Goal: Information Seeking & Learning: Learn about a topic

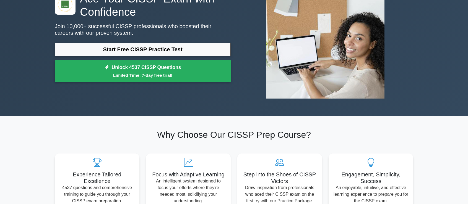
scroll to position [55, 0]
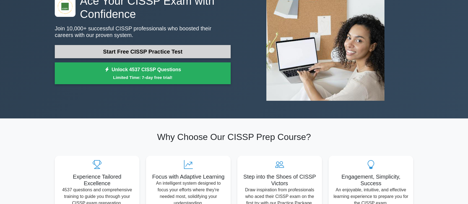
click at [169, 47] on link "Start Free CISSP Practice Test" at bounding box center [143, 51] width 176 height 13
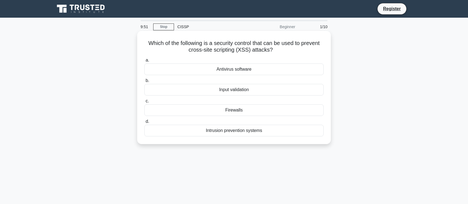
click at [313, 55] on div "Which of the following is a security control that can be used to prevent cross-…" at bounding box center [233, 87] width 189 height 109
click at [229, 131] on div "Intrusion prevention systems" at bounding box center [233, 131] width 179 height 12
click at [144, 124] on input "d. Intrusion prevention systems" at bounding box center [144, 122] width 0 height 4
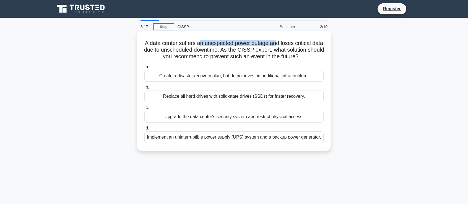
drag, startPoint x: 205, startPoint y: 46, endPoint x: 283, endPoint y: 43, distance: 77.8
click at [283, 43] on h5 "A data center suffers an unexpected power outage and loses critical data due to…" at bounding box center [234, 50] width 180 height 20
click at [293, 46] on h5 "A data center suffers an unexpected power outage and loses critical data due to…" at bounding box center [234, 50] width 180 height 20
drag, startPoint x: 151, startPoint y: 50, endPoint x: 165, endPoint y: 51, distance: 14.4
click at [165, 51] on h5 "A data center suffers an unexpected power outage and loses critical data due to…" at bounding box center [234, 50] width 180 height 20
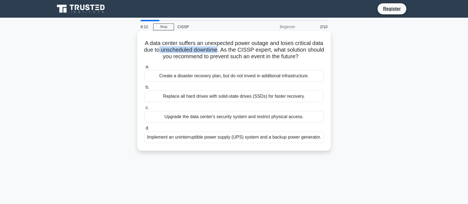
drag, startPoint x: 173, startPoint y: 51, endPoint x: 234, endPoint y: 50, distance: 60.3
click at [234, 50] on h5 "A data center suffers an unexpected power outage and loses critical data due to…" at bounding box center [234, 50] width 180 height 20
drag, startPoint x: 239, startPoint y: 51, endPoint x: 280, endPoint y: 51, distance: 41.5
click at [280, 51] on h5 "A data center suffers an unexpected power outage and loses critical data due to…" at bounding box center [234, 50] width 180 height 20
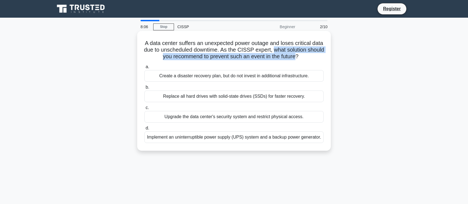
drag, startPoint x: 290, startPoint y: 51, endPoint x: 306, endPoint y: 57, distance: 17.1
click at [306, 57] on h5 "A data center suffers an unexpected power outage and loses critical data due to…" at bounding box center [234, 50] width 180 height 20
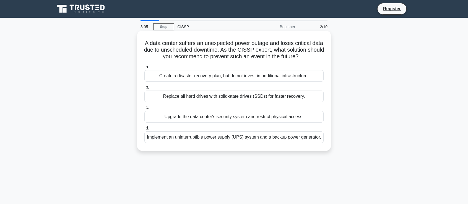
click at [316, 61] on div "A data center suffers an unexpected power outage and loses critical data due to…" at bounding box center [233, 91] width 189 height 116
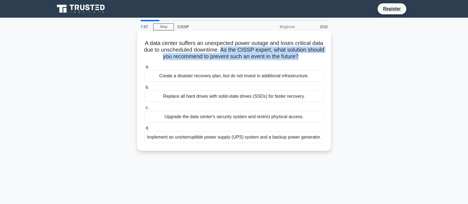
drag, startPoint x: 237, startPoint y: 51, endPoint x: 308, endPoint y: 58, distance: 71.1
click at [308, 58] on h5 "A data center suffers an unexpected power outage and loses critical data due to…" at bounding box center [234, 50] width 180 height 20
click at [251, 61] on div "A data center suffers an unexpected power outage and loses critical data due to…" at bounding box center [233, 91] width 189 height 116
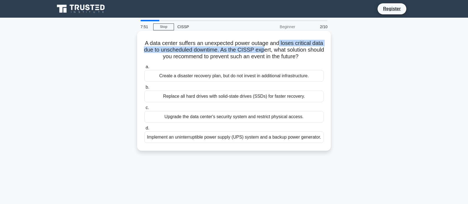
drag, startPoint x: 286, startPoint y: 44, endPoint x: 220, endPoint y: 44, distance: 66.1
click at [272, 50] on h5 "A data center suffers an unexpected power outage and loses critical data due to…" at bounding box center [234, 50] width 180 height 20
click at [179, 50] on h5 "A data center suffers an unexpected power outage and loses critical data due to…" at bounding box center [234, 50] width 180 height 20
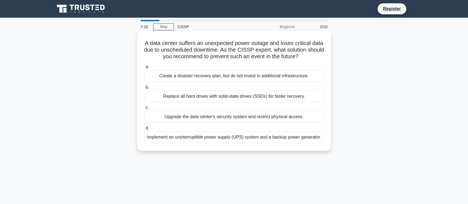
click at [289, 139] on div "Implement an uninterruptible power supply (UPS) system and a backup power gener…" at bounding box center [233, 138] width 179 height 12
click at [144, 130] on input "d. Implement an uninterruptible power supply (UPS) system and a backup power ge…" at bounding box center [144, 129] width 0 height 4
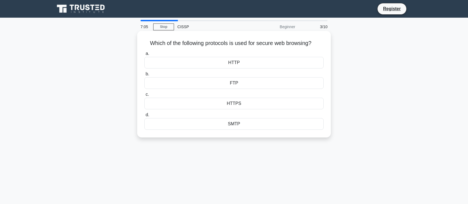
click at [253, 103] on div "HTTPS" at bounding box center [233, 104] width 179 height 12
click at [144, 97] on input "c. HTTPS" at bounding box center [144, 95] width 0 height 4
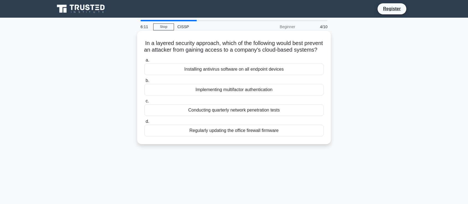
click at [228, 95] on div "Implementing multifactor authentication" at bounding box center [233, 90] width 179 height 12
click at [144, 83] on input "b. Implementing multifactor authentication" at bounding box center [144, 81] width 0 height 4
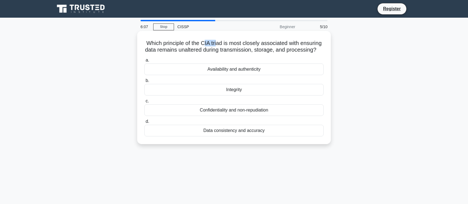
drag, startPoint x: 204, startPoint y: 43, endPoint x: 221, endPoint y: 46, distance: 17.6
click at [220, 45] on h5 "Which principle of the CIA triad is most closely associated with ensuring data …" at bounding box center [234, 47] width 180 height 14
click at [248, 54] on h5 "Which principle of the CIA triad is most closely associated with ensuring data …" at bounding box center [234, 47] width 180 height 14
drag, startPoint x: 282, startPoint y: 41, endPoint x: 313, endPoint y: 46, distance: 30.8
click at [313, 46] on h5 "Which principle of the CIA triad is most closely associated with ensuring data …" at bounding box center [234, 47] width 180 height 14
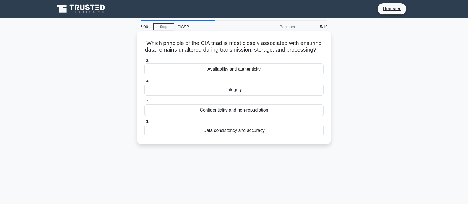
click at [181, 54] on h5 "Which principle of the CIA triad is most closely associated with ensuring data …" at bounding box center [234, 47] width 180 height 14
drag, startPoint x: 220, startPoint y: 51, endPoint x: 266, endPoint y: 51, distance: 45.9
click at [266, 51] on h5 "Which principle of the CIA triad is most closely associated with ensuring data …" at bounding box center [234, 47] width 180 height 14
click at [287, 54] on h5 "Which principle of the CIA triad is most closely associated with ensuring data …" at bounding box center [234, 47] width 180 height 14
drag, startPoint x: 155, startPoint y: 51, endPoint x: 221, endPoint y: 55, distance: 66.0
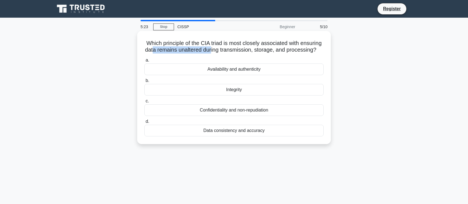
click at [216, 52] on h5 "Which principle of the CIA triad is most closely associated with ensuring data …" at bounding box center [234, 47] width 180 height 14
click at [226, 54] on h5 "Which principle of the CIA triad is most closely associated with ensuring data …" at bounding box center [234, 47] width 180 height 14
drag, startPoint x: 227, startPoint y: 51, endPoint x: 256, endPoint y: 50, distance: 29.1
click at [256, 50] on h5 "Which principle of the CIA triad is most closely associated with ensuring data …" at bounding box center [234, 47] width 180 height 14
click at [251, 116] on div "Confidentiality and non-repudiation" at bounding box center [233, 111] width 179 height 12
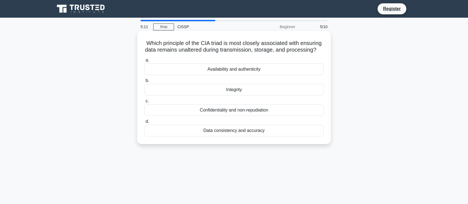
click at [144, 103] on input "c. Confidentiality and non-repudiation" at bounding box center [144, 102] width 0 height 4
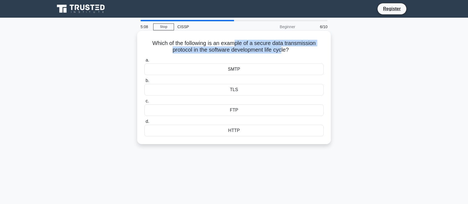
drag, startPoint x: 235, startPoint y: 47, endPoint x: 308, endPoint y: 52, distance: 73.2
click at [285, 49] on h5 "Which of the following is an example of a secure data transmission protocol in …" at bounding box center [234, 47] width 180 height 14
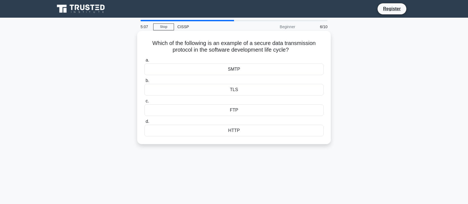
click at [308, 53] on h5 "Which of the following is an example of a secure data transmission protocol in …" at bounding box center [234, 47] width 180 height 14
click at [251, 90] on div "TLS" at bounding box center [233, 90] width 179 height 12
click at [144, 83] on input "b. TLS" at bounding box center [144, 81] width 0 height 4
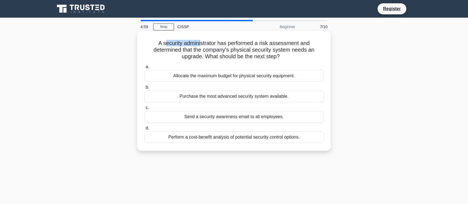
drag, startPoint x: 164, startPoint y: 45, endPoint x: 221, endPoint y: 48, distance: 57.6
click at [211, 47] on h5 "A security administrator has performed a risk assessment and determined that th…" at bounding box center [234, 50] width 180 height 20
drag, startPoint x: 231, startPoint y: 50, endPoint x: 246, endPoint y: 48, distance: 15.1
click at [232, 50] on h5 "A security administrator has performed a risk assessment and determined that th…" at bounding box center [234, 50] width 180 height 20
drag, startPoint x: 242, startPoint y: 41, endPoint x: 261, endPoint y: 45, distance: 19.6
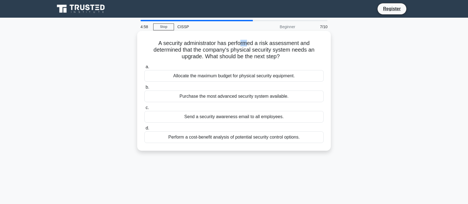
click at [255, 42] on h5 "A security administrator has performed a risk assessment and determined that th…" at bounding box center [234, 50] width 180 height 20
click at [306, 62] on div "A security administrator has performed a risk assessment and determined that th…" at bounding box center [233, 91] width 189 height 116
drag, startPoint x: 159, startPoint y: 47, endPoint x: 214, endPoint y: 46, distance: 55.3
click at [214, 46] on h5 "A security administrator has performed a risk assessment and determined that th…" at bounding box center [234, 50] width 180 height 20
click at [274, 68] on label "a. Allocate the maximum budget for physical security equipment." at bounding box center [233, 73] width 179 height 18
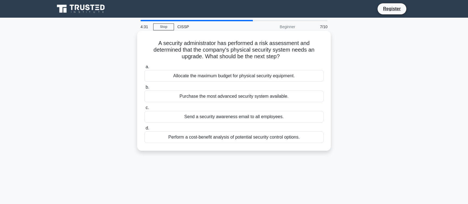
click at [144, 68] on input "a. Allocate the maximum budget for physical security equipment." at bounding box center [144, 67] width 0 height 4
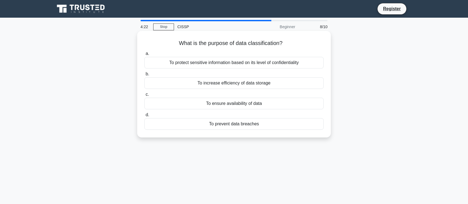
drag, startPoint x: 284, startPoint y: 44, endPoint x: 180, endPoint y: 43, distance: 103.7
click at [180, 43] on h5 "What is the purpose of data classification? .spinner_0XTQ{transform-origin:cent…" at bounding box center [234, 43] width 180 height 7
click at [215, 43] on h5 "What is the purpose of data classification? .spinner_0XTQ{transform-origin:cent…" at bounding box center [234, 43] width 180 height 7
click at [288, 63] on div "To protect sensitive information based on its level of confidentiality" at bounding box center [233, 63] width 179 height 12
click at [144, 56] on input "a. To protect sensitive information based on its level of confidentiality" at bounding box center [144, 54] width 0 height 4
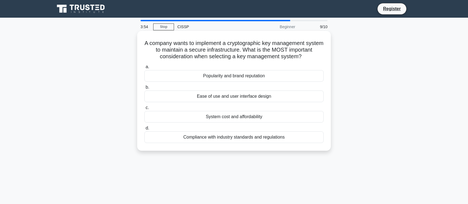
click at [273, 139] on div "Compliance with industry standards and regulations" at bounding box center [233, 138] width 179 height 12
click at [144, 130] on input "d. Compliance with industry standards and regulations" at bounding box center [144, 129] width 0 height 4
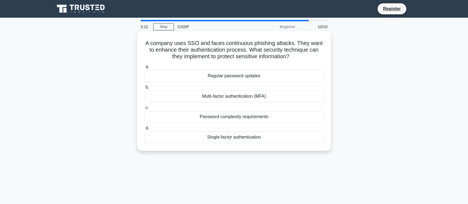
click at [249, 98] on div "Multi-factor authentication (MFA)" at bounding box center [233, 97] width 179 height 12
click at [144, 89] on input "b. Multi-factor authentication (MFA)" at bounding box center [144, 88] width 0 height 4
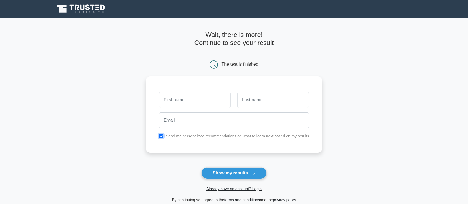
click at [161, 137] on input "checkbox" at bounding box center [161, 136] width 4 height 4
checkbox input "false"
click at [237, 175] on button "Show my results" at bounding box center [233, 174] width 65 height 12
click at [197, 100] on input "text" at bounding box center [195, 100] width 72 height 16
type input "sounis"
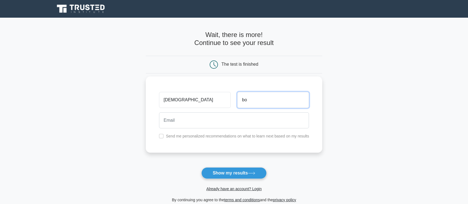
type input "bo"
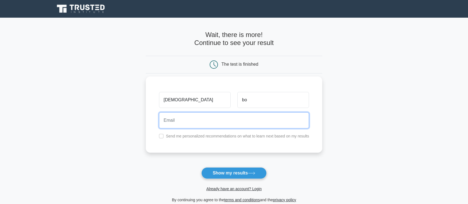
click at [219, 119] on input "email" at bounding box center [234, 121] width 150 height 16
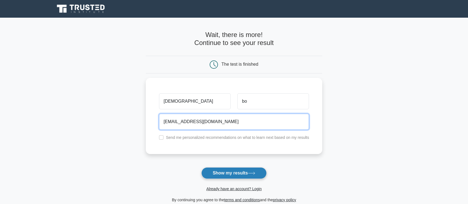
type input "sounishbose0588@gmail.com"
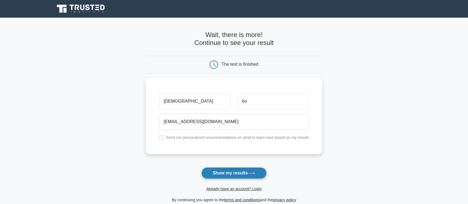
click at [230, 174] on button "Show my results" at bounding box center [233, 174] width 65 height 12
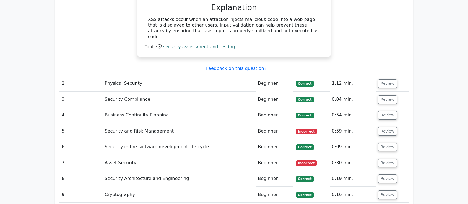
scroll to position [636, 0]
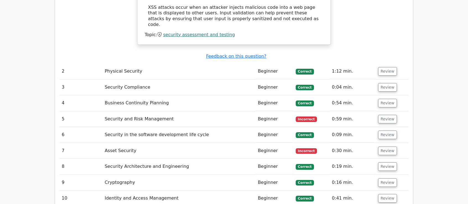
click at [207, 111] on td "Security and Risk Management" at bounding box center [178, 119] width 153 height 16
click at [378, 115] on button "Review" at bounding box center [387, 119] width 19 height 9
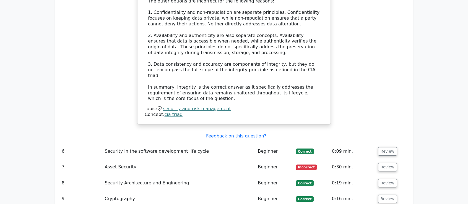
scroll to position [940, 0]
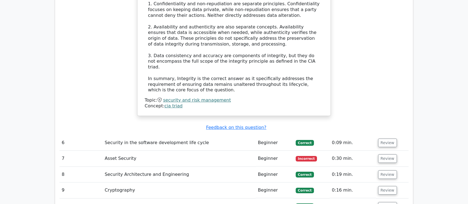
click at [323, 151] on td "Incorrect" at bounding box center [311, 159] width 36 height 16
drag, startPoint x: 317, startPoint y: 128, endPoint x: 362, endPoint y: 128, distance: 44.5
click at [326, 151] on td "Incorrect" at bounding box center [311, 159] width 36 height 16
click at [385, 155] on button "Review" at bounding box center [387, 159] width 19 height 9
